Goal: Task Accomplishment & Management: Manage account settings

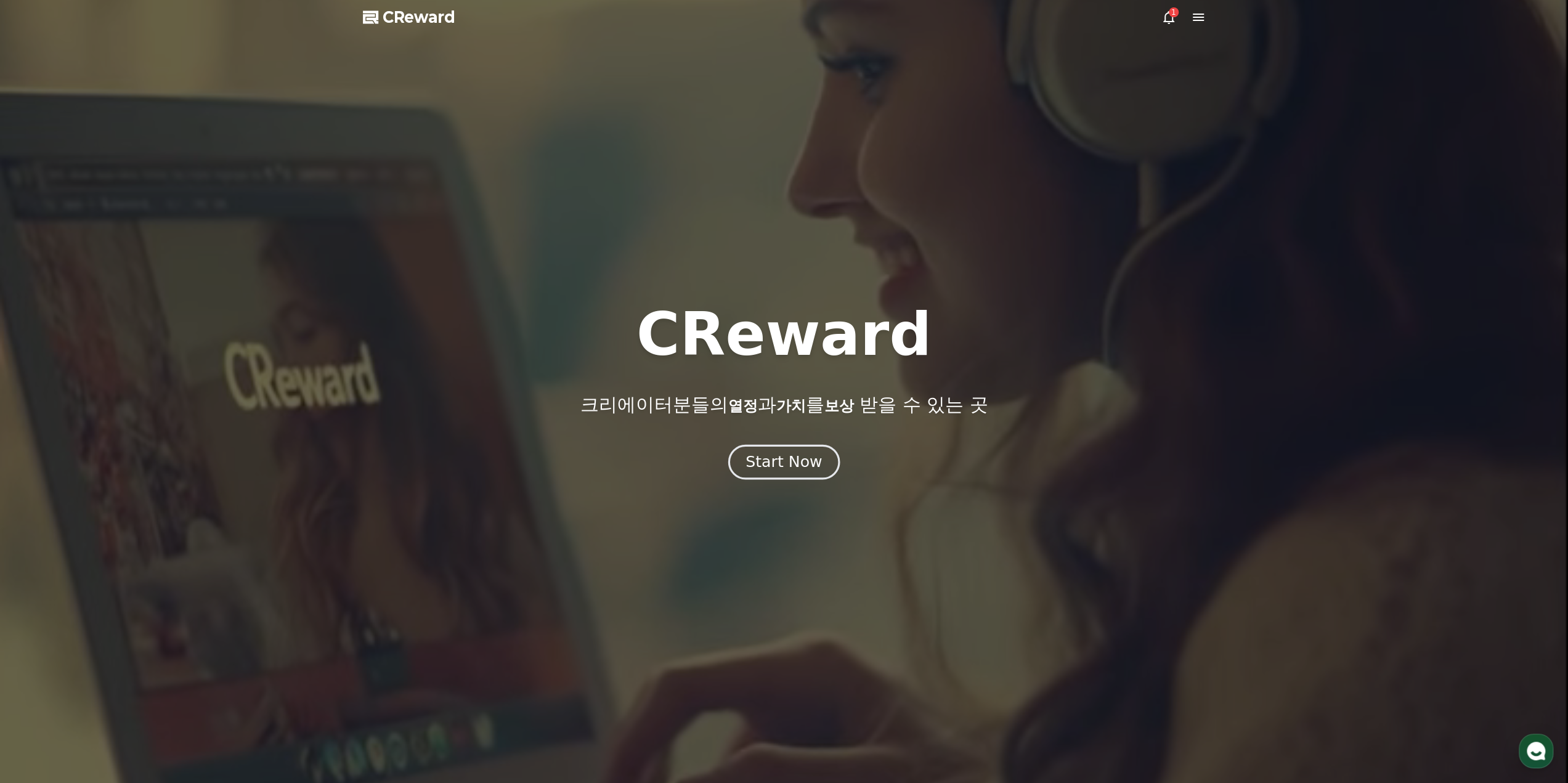
click at [820, 454] on button "Start Now" at bounding box center [784, 462] width 112 height 35
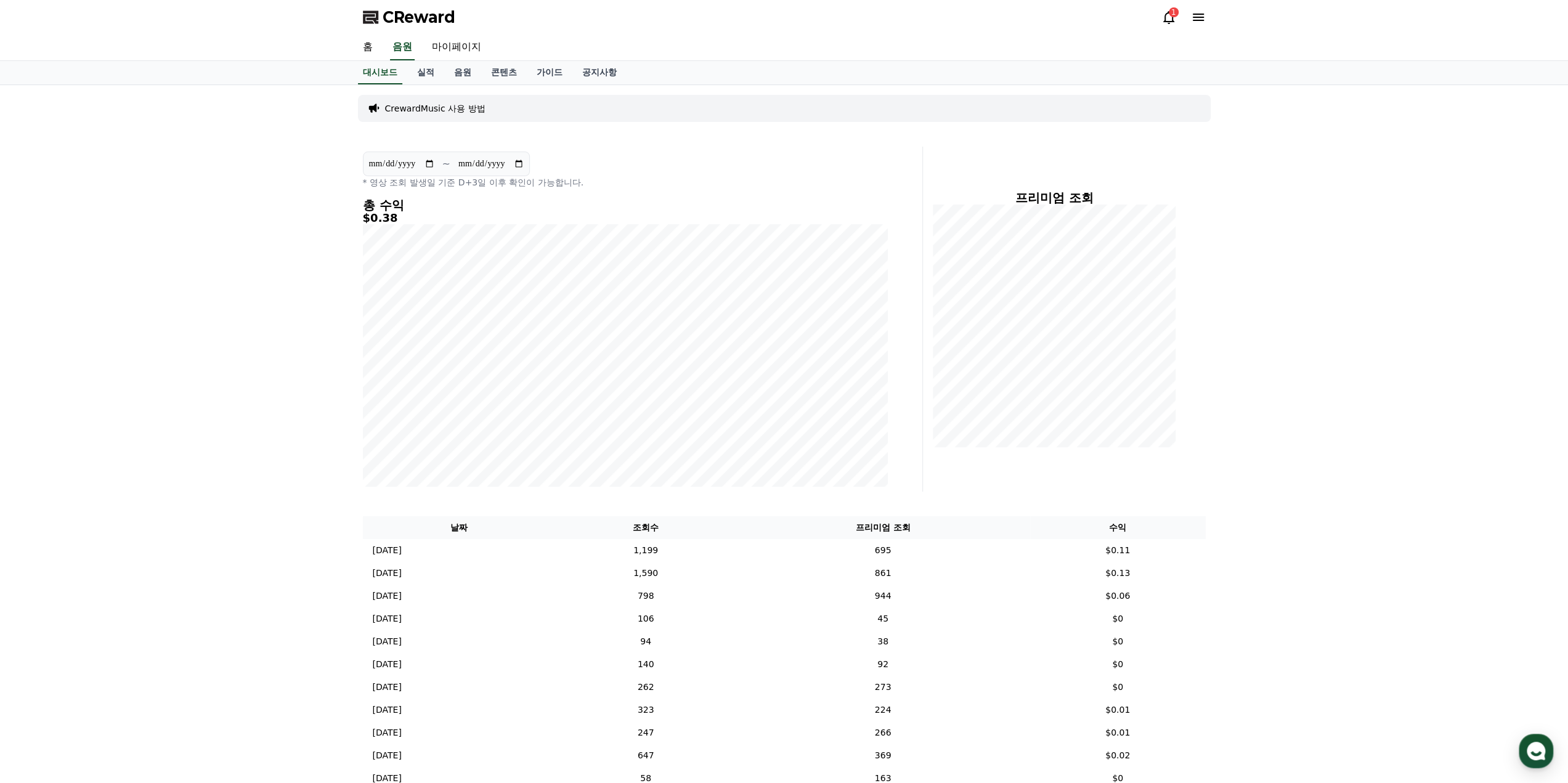
click at [1168, 11] on icon at bounding box center [1168, 16] width 14 height 14
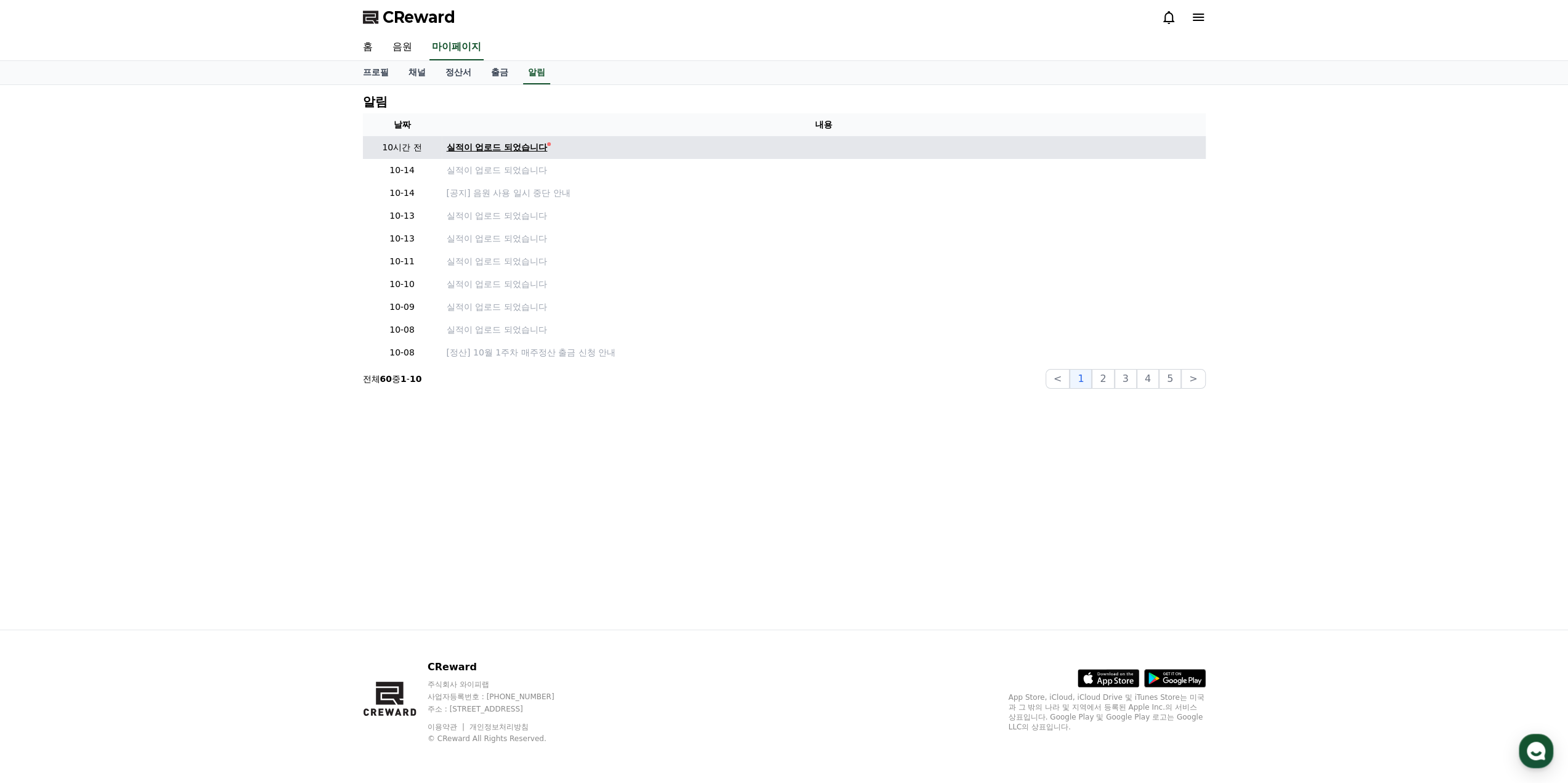
click at [591, 144] on link "실적이 업로드 되었습니다" at bounding box center [824, 147] width 754 height 13
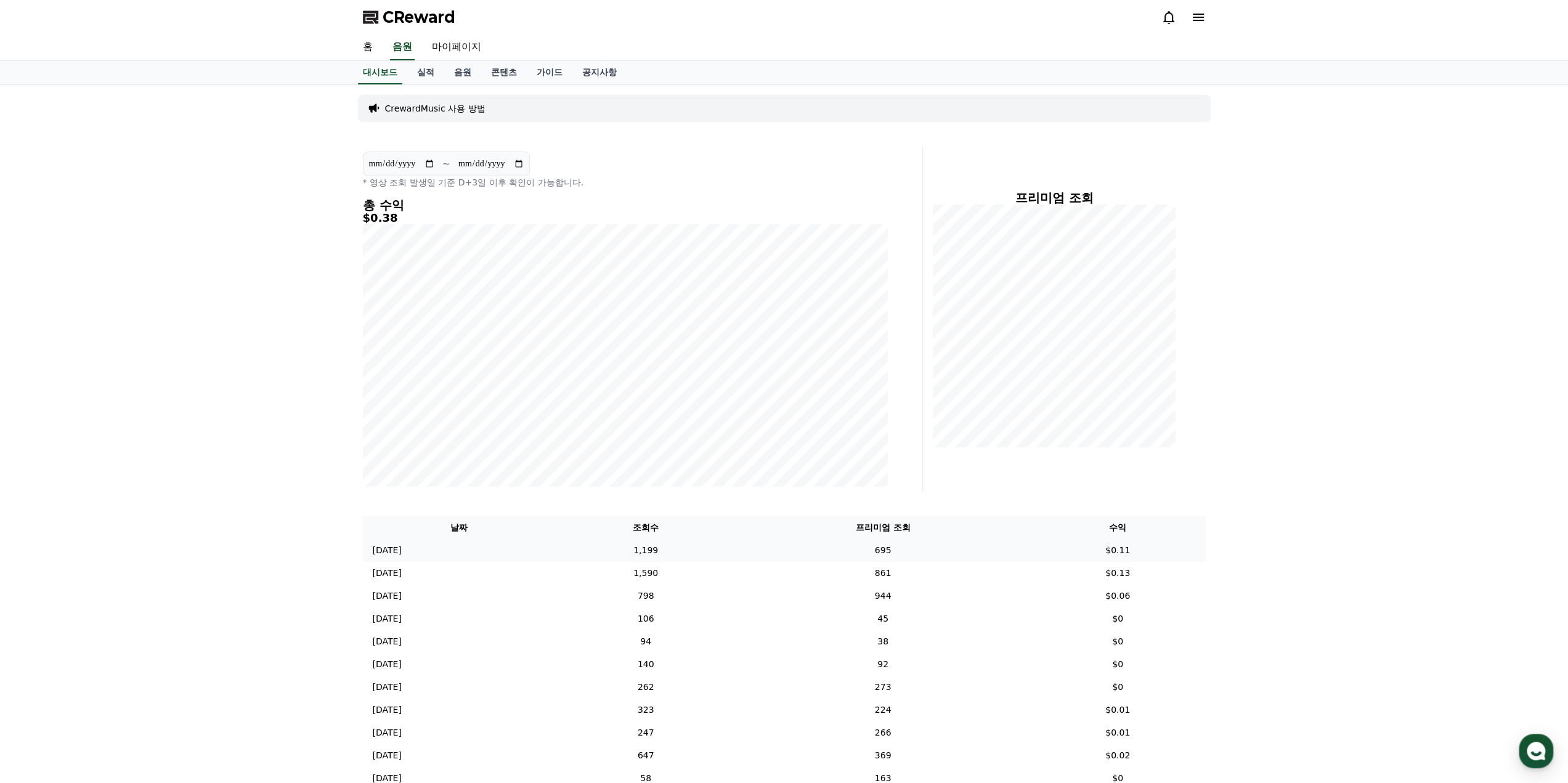
click at [736, 549] on td "1,199" at bounding box center [645, 551] width 180 height 23
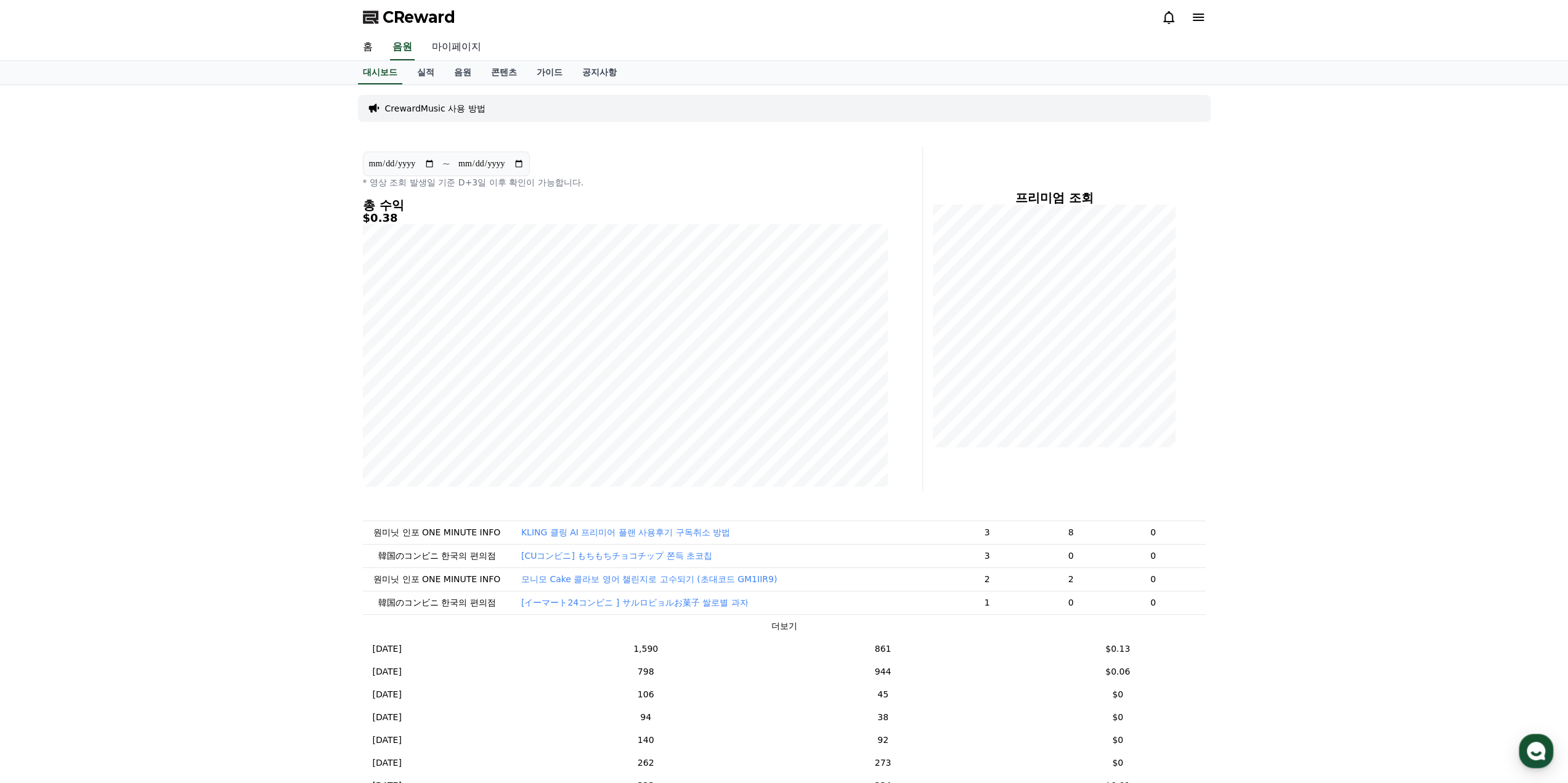
click at [471, 48] on link "마이페이지" at bounding box center [457, 47] width 69 height 26
select select "**********"
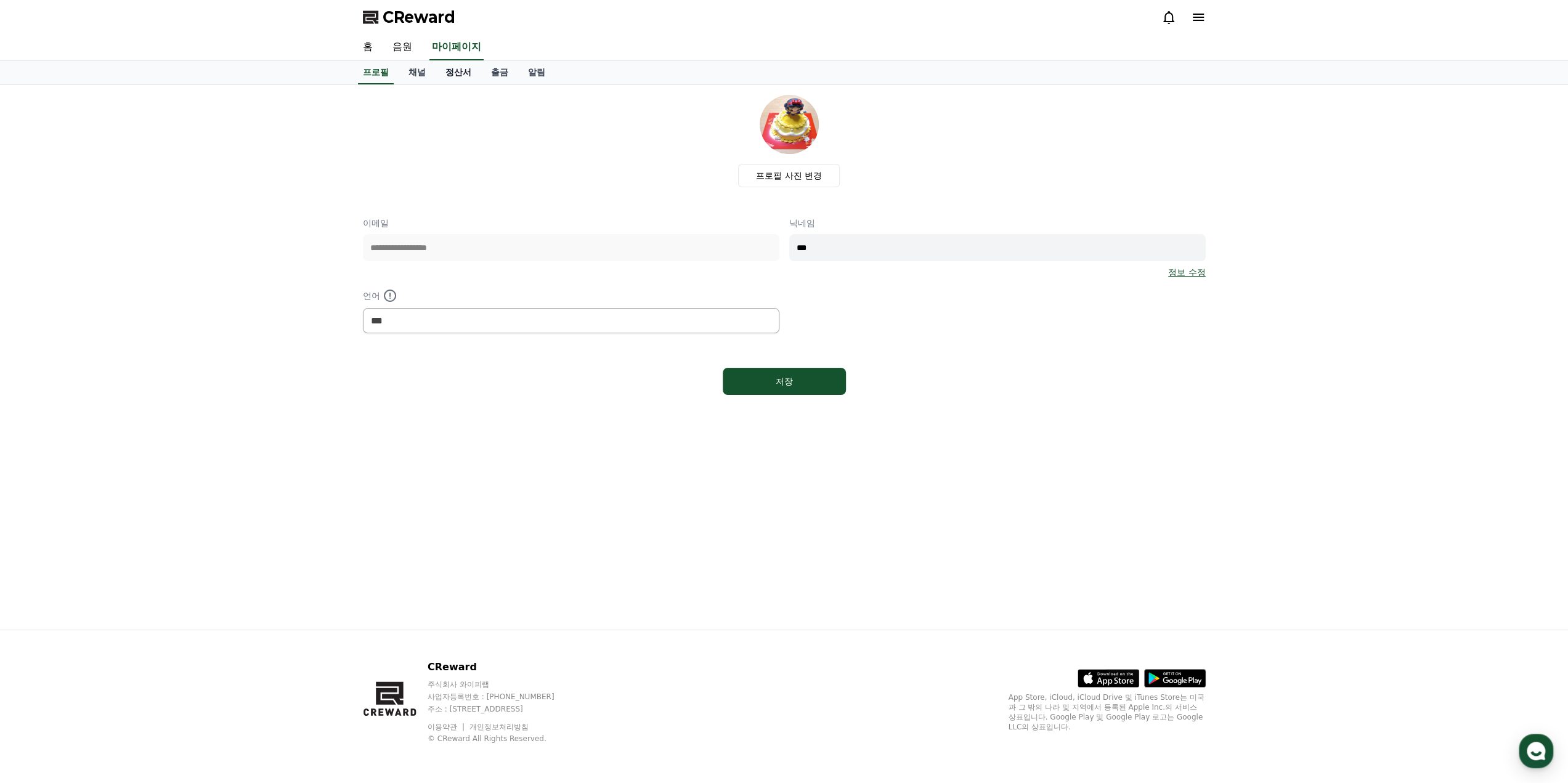
click at [446, 77] on link "정산서" at bounding box center [458, 72] width 45 height 23
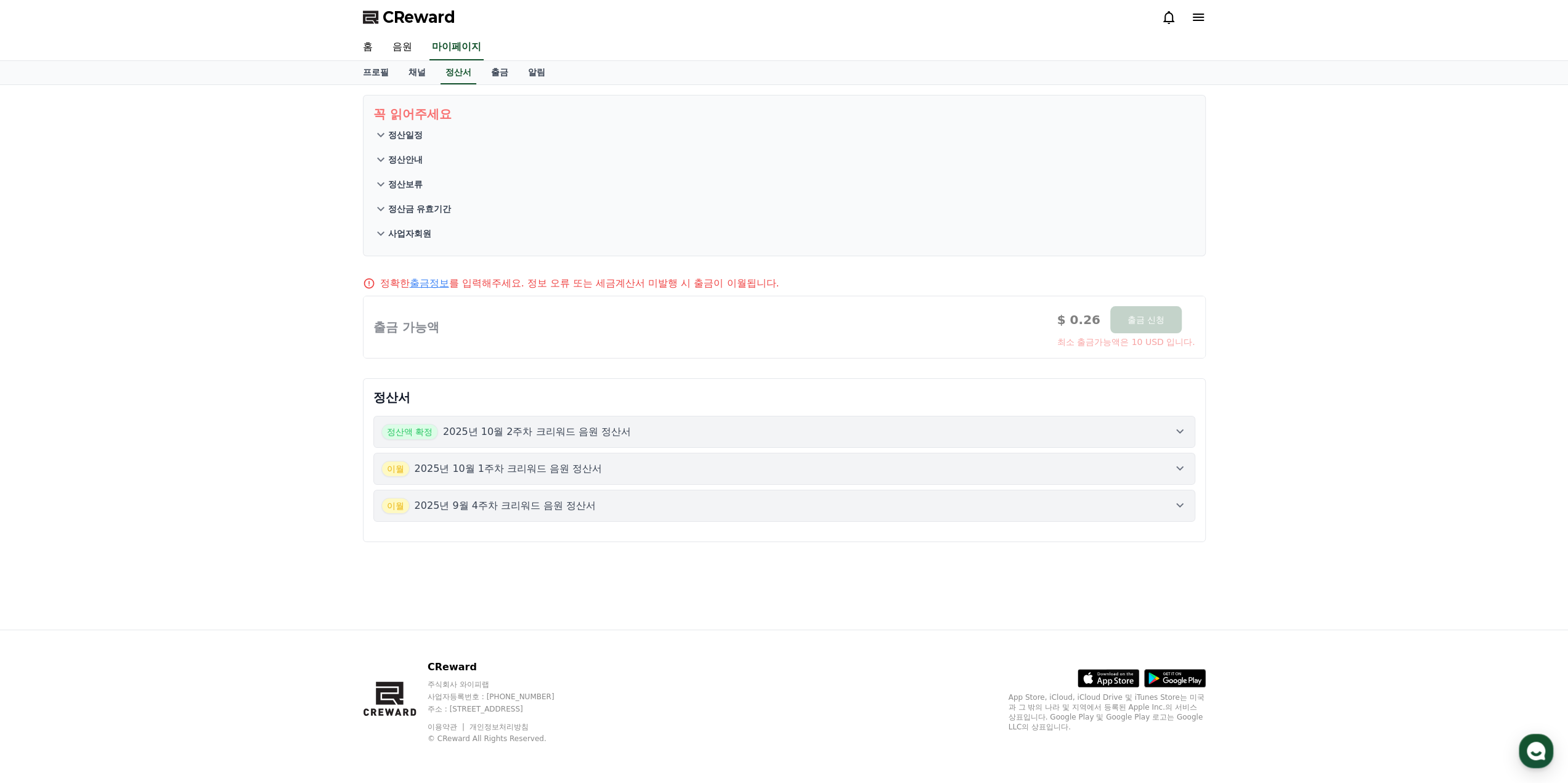
click at [608, 437] on p "2025년 10월 2주차 크리워드 음원 정산서" at bounding box center [536, 431] width 188 height 14
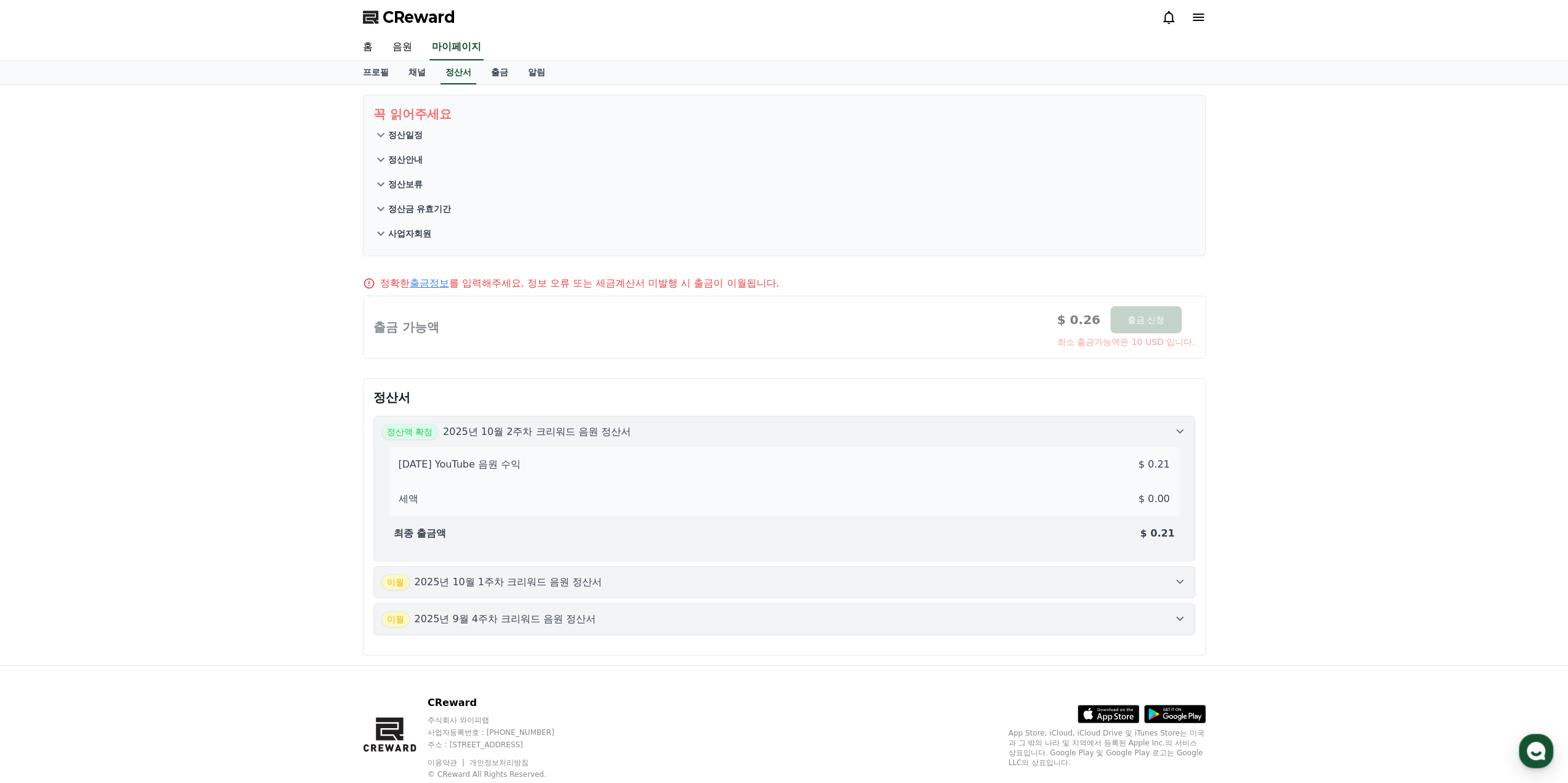
click at [928, 567] on button "[DATE]년 10월 1주차 크리워드 음원 정산서" at bounding box center [784, 581] width 822 height 32
click at [910, 603] on button "[DATE]년 9월 4주차 크리워드 음원 정산서" at bounding box center [784, 618] width 822 height 32
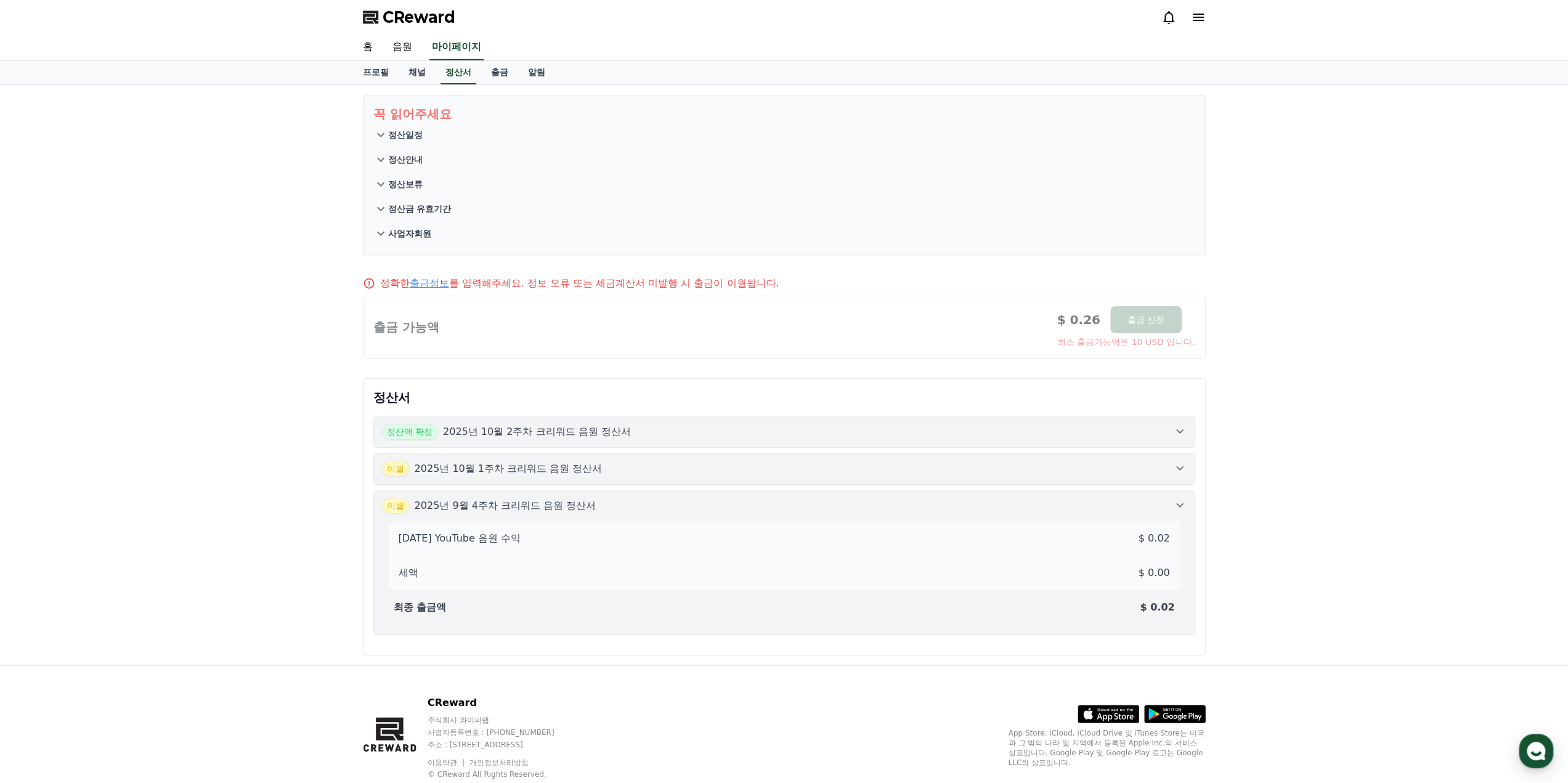
click at [624, 428] on p "2025년 10월 2주차 크리워드 음원 정산서" at bounding box center [536, 431] width 188 height 14
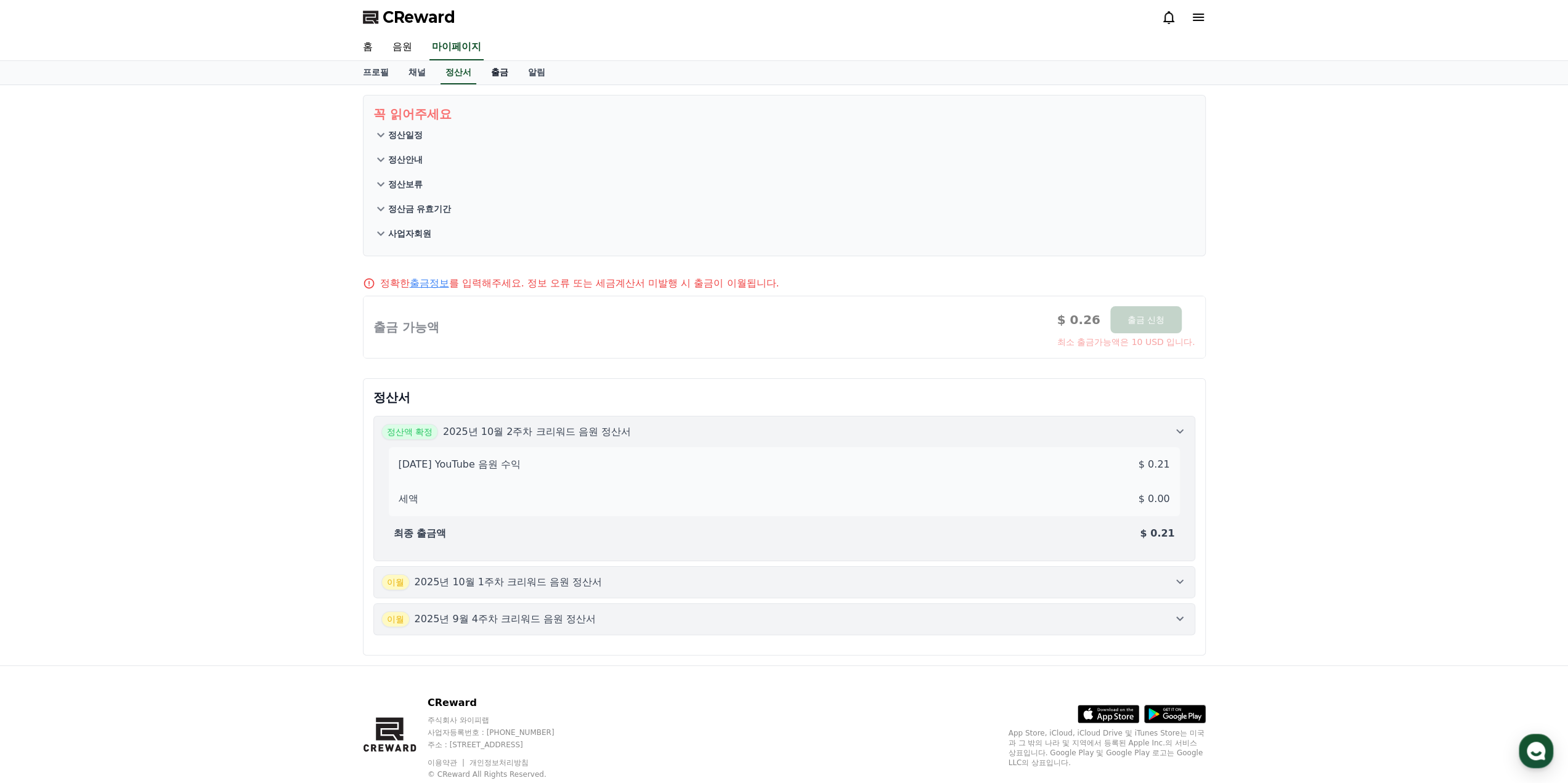
click at [494, 77] on link "출금" at bounding box center [500, 72] width 37 height 23
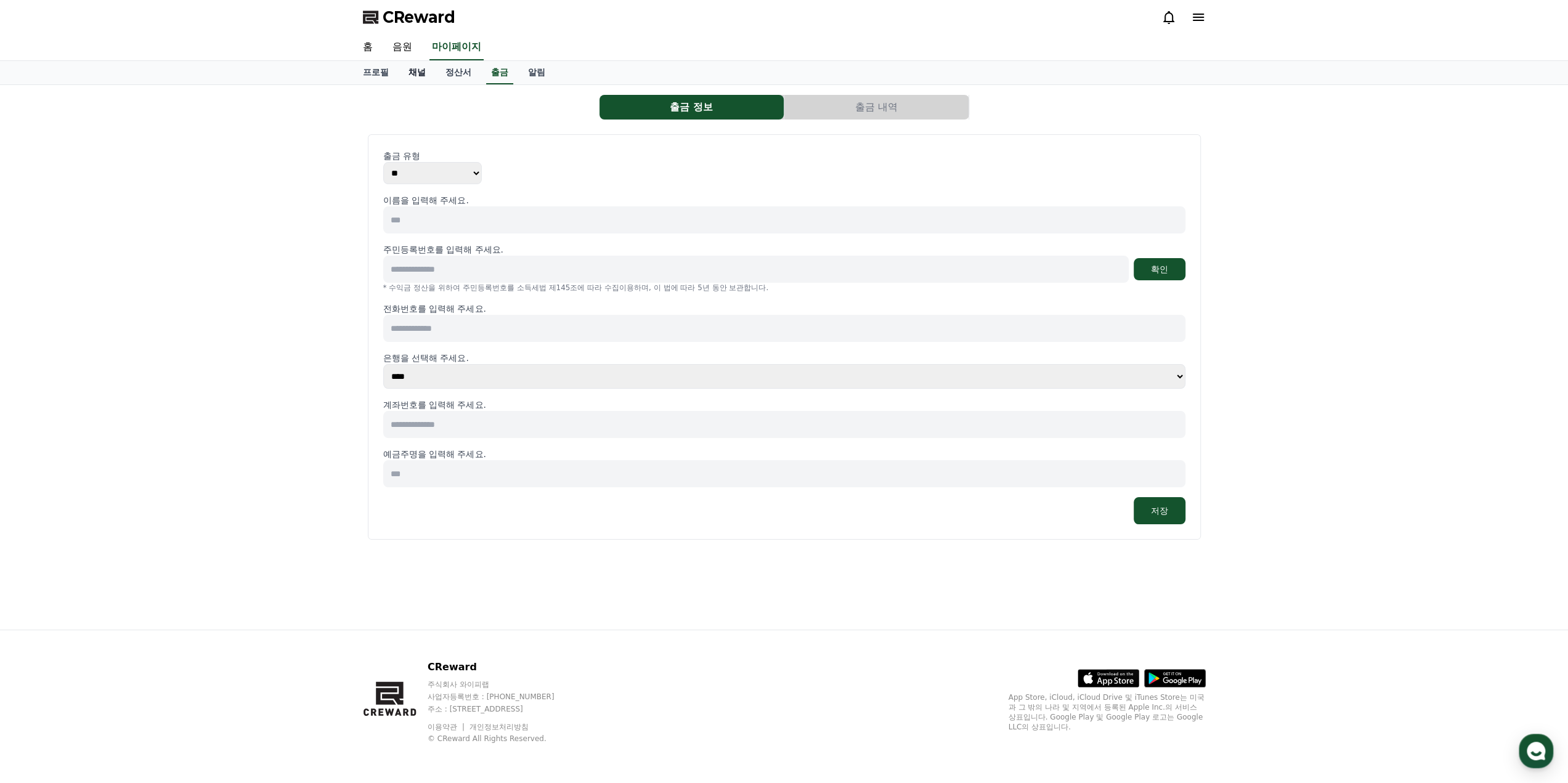
click at [420, 73] on link "채널" at bounding box center [417, 72] width 37 height 23
